Goal: Information Seeking & Learning: Learn about a topic

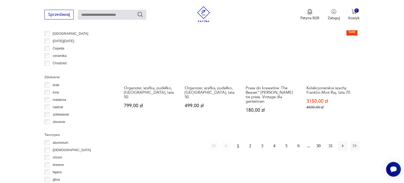
scroll to position [523, 0]
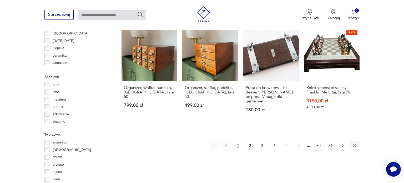
click at [340, 143] on icon "button" at bounding box center [342, 145] width 5 height 5
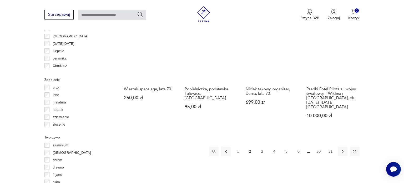
scroll to position [550, 0]
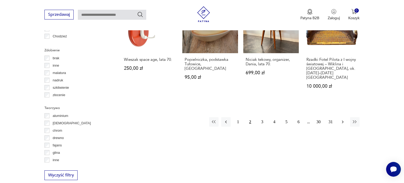
click at [342, 119] on icon "button" at bounding box center [342, 121] width 5 height 5
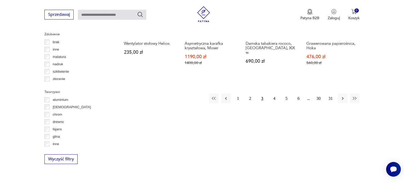
scroll to position [571, 0]
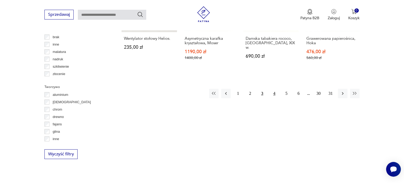
click at [274, 90] on button "4" at bounding box center [274, 93] width 9 height 9
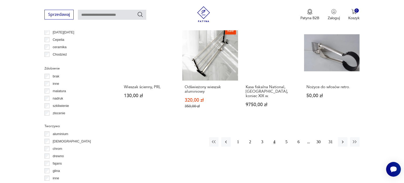
scroll to position [539, 0]
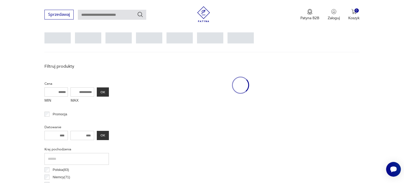
scroll to position [139, 0]
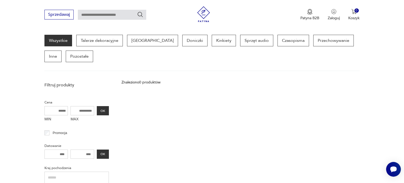
scroll to position [539, 0]
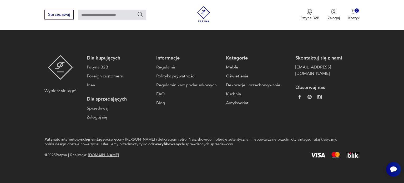
scroll to position [725, 0]
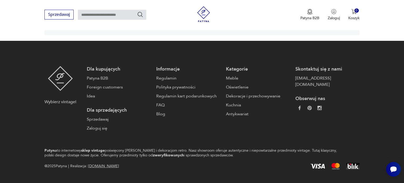
scroll to position [380, 0]
